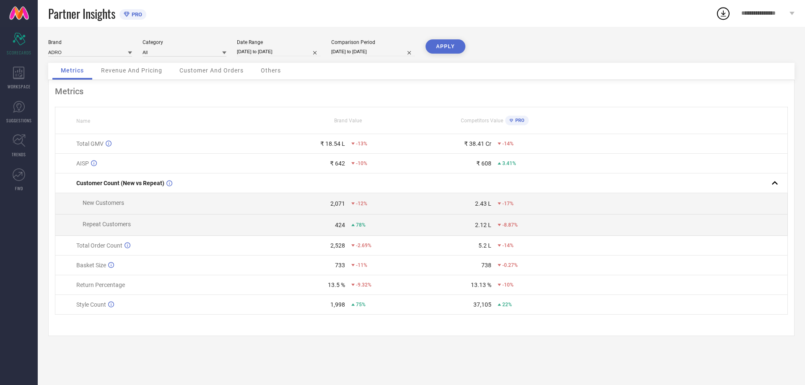
click at [263, 47] on input "[DATE] to [DATE]" at bounding box center [279, 51] width 84 height 9
select select "8"
select select "2025"
select select "9"
select select "2025"
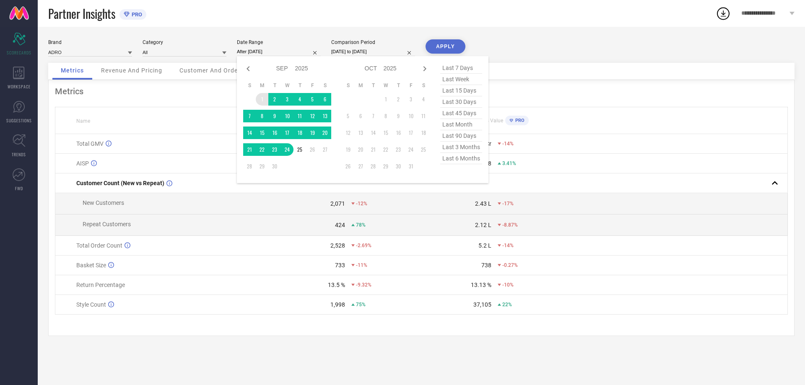
click at [264, 100] on td "1" at bounding box center [262, 99] width 13 height 13
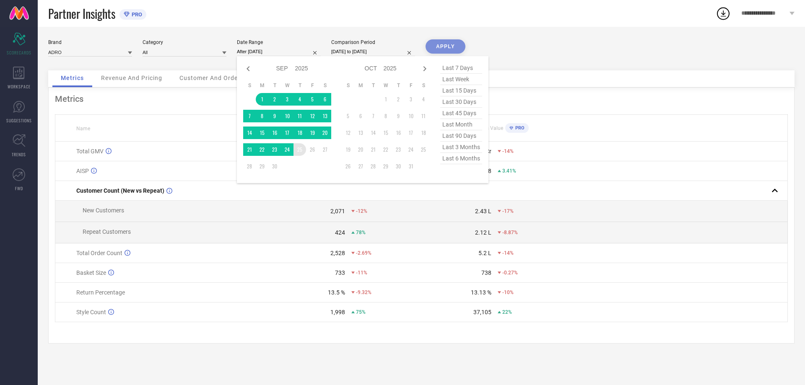
type input "[DATE] to [DATE]"
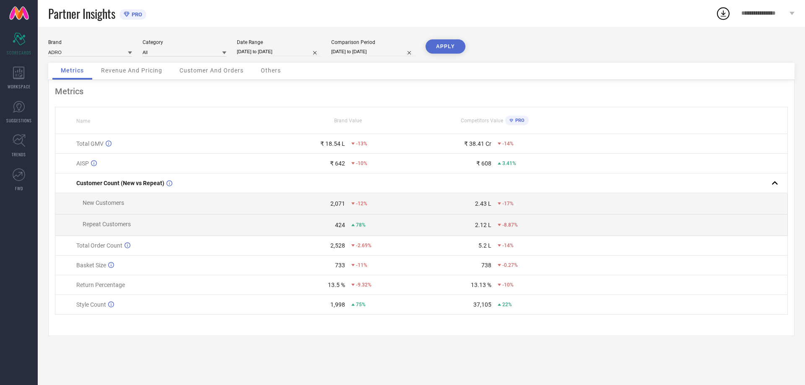
click at [454, 46] on button "APPLY" at bounding box center [446, 46] width 40 height 14
